Goal: Transaction & Acquisition: Purchase product/service

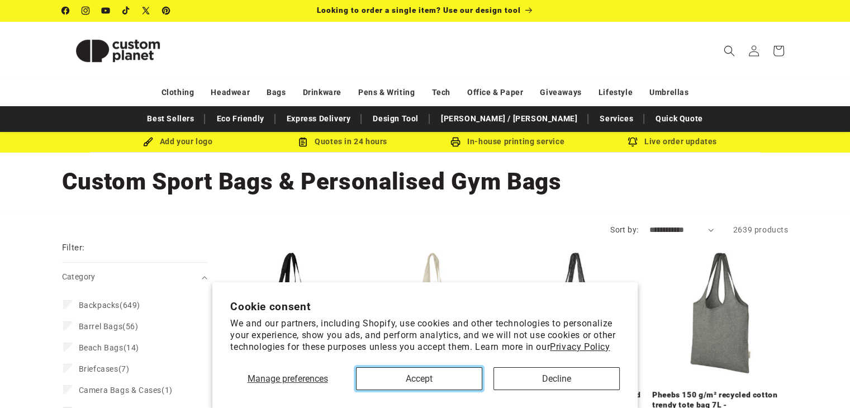
click at [406, 382] on button "Accept" at bounding box center [419, 378] width 126 height 23
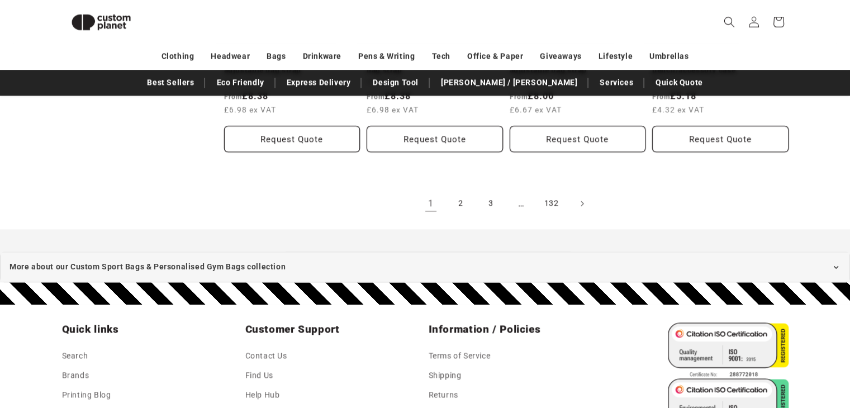
scroll to position [1375, 0]
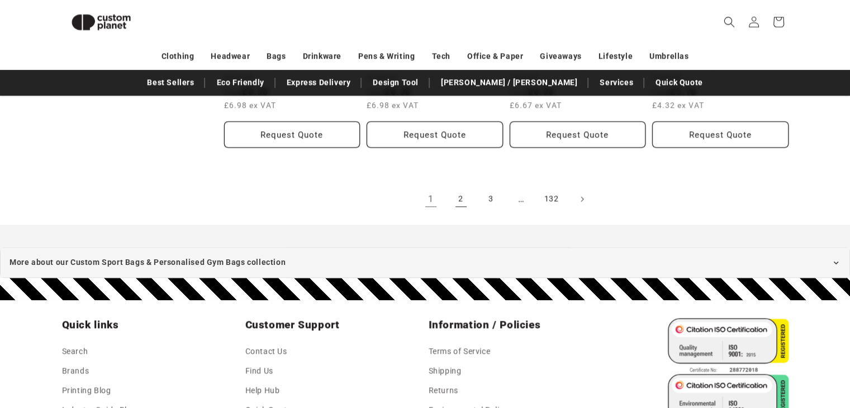
click at [461, 187] on link "2" at bounding box center [461, 199] width 25 height 25
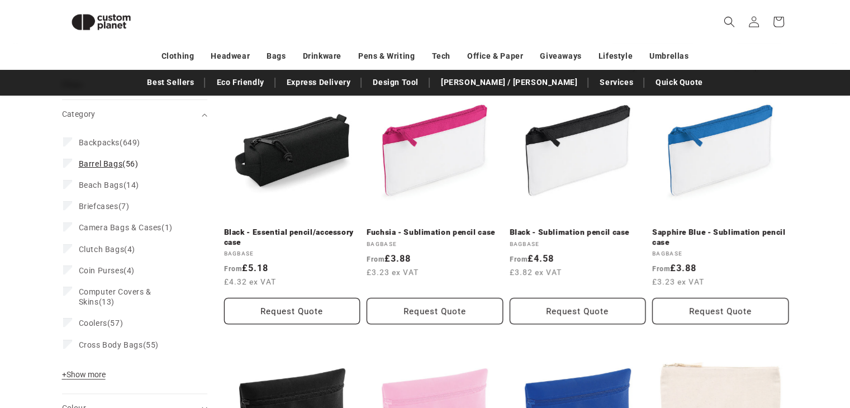
scroll to position [157, 0]
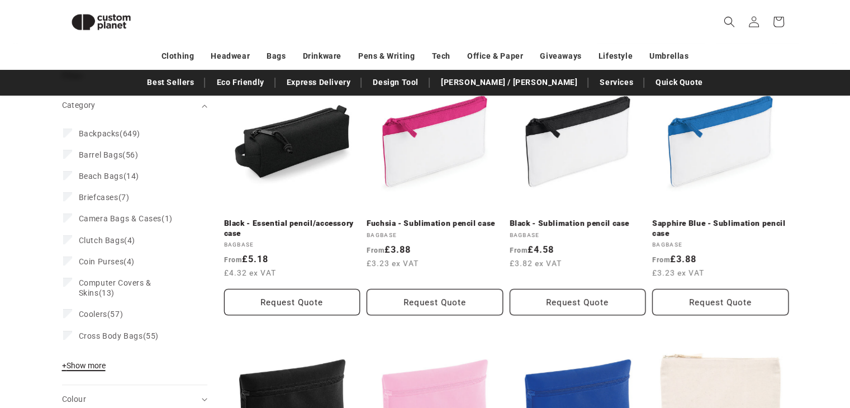
click at [63, 368] on span "+" at bounding box center [64, 365] width 4 height 9
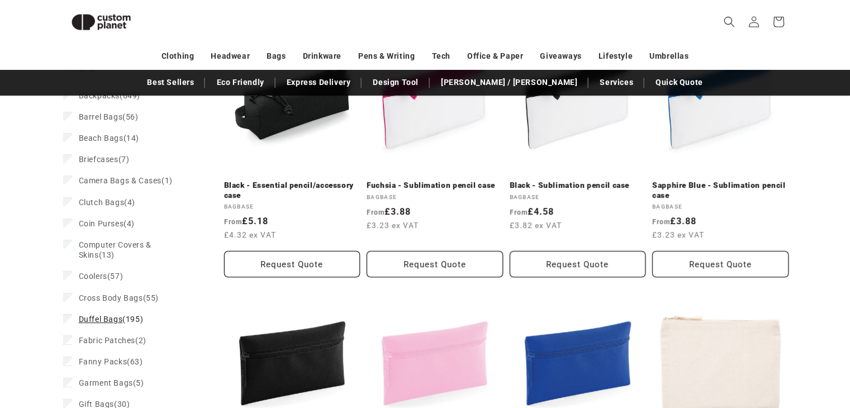
click at [86, 325] on label "Duffel Bags (195) Duffel Bags (195 products)" at bounding box center [131, 319] width 136 height 21
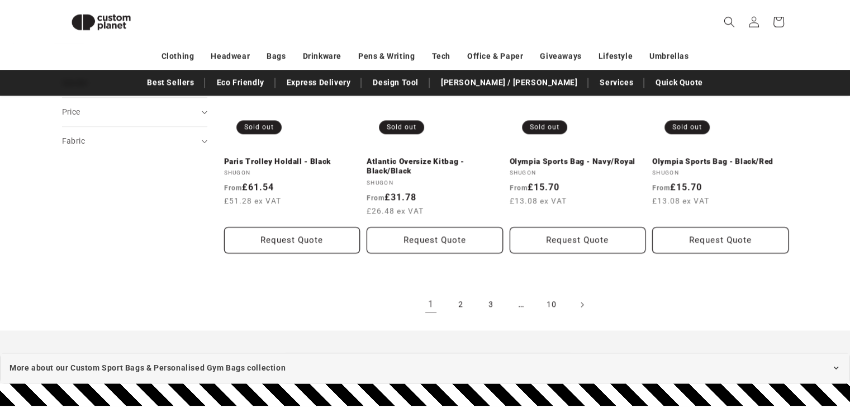
scroll to position [1279, 0]
